Goal: Task Accomplishment & Management: Complete application form

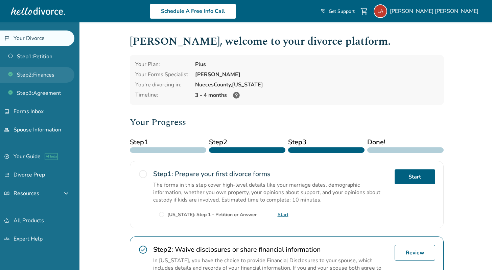
click at [19, 74] on link "Step 2 : Finances" at bounding box center [37, 75] width 74 height 16
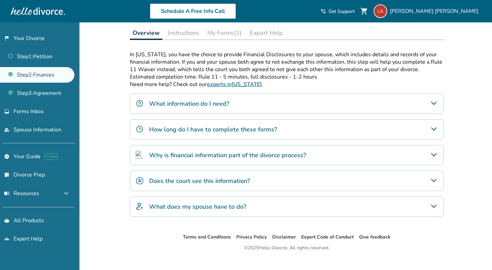
scroll to position [111, 0]
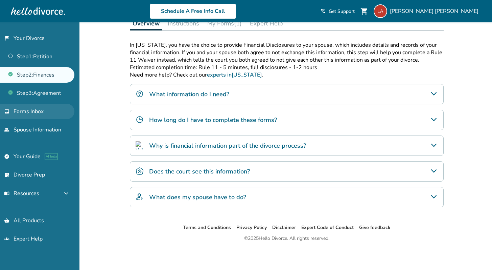
click at [54, 112] on link "inbox Forms Inbox" at bounding box center [37, 111] width 74 height 16
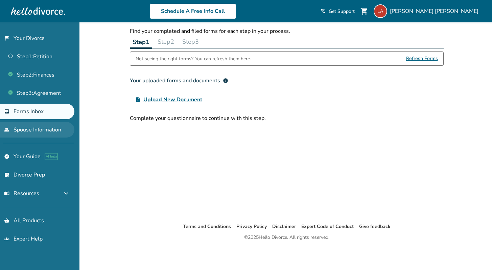
click at [52, 125] on link "people Spouse Information" at bounding box center [37, 130] width 74 height 16
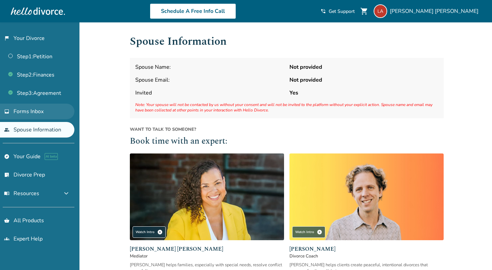
click at [50, 113] on link "inbox Forms Inbox" at bounding box center [37, 111] width 74 height 16
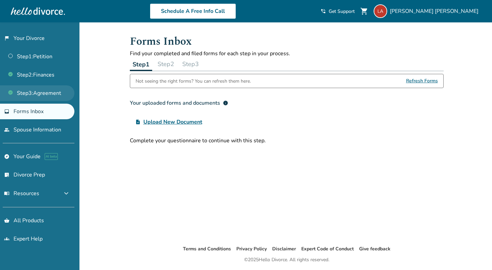
click at [50, 94] on link "Step 3 : Agreement" at bounding box center [37, 93] width 74 height 16
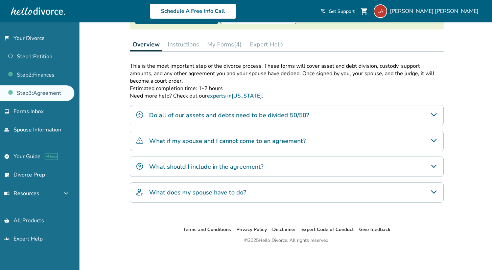
scroll to position [92, 0]
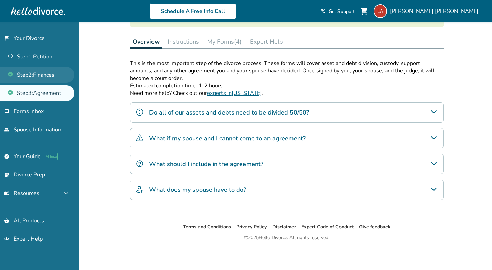
click at [49, 75] on link "Step 2 : Finances" at bounding box center [37, 75] width 74 height 16
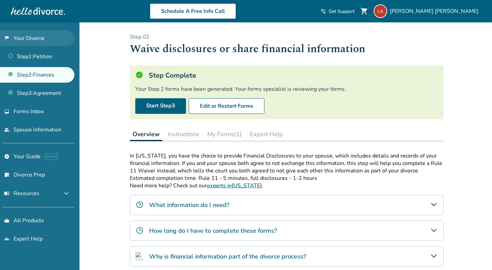
click at [44, 41] on link "flag_2 Your Divorce" at bounding box center [37, 38] width 74 height 16
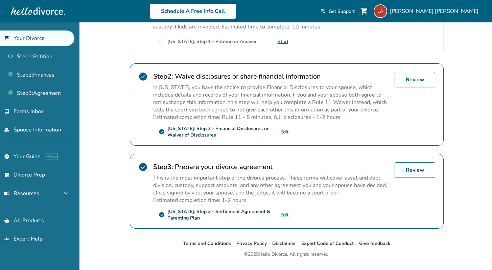
scroll to position [187, 0]
